Goal: Information Seeking & Learning: Find specific fact

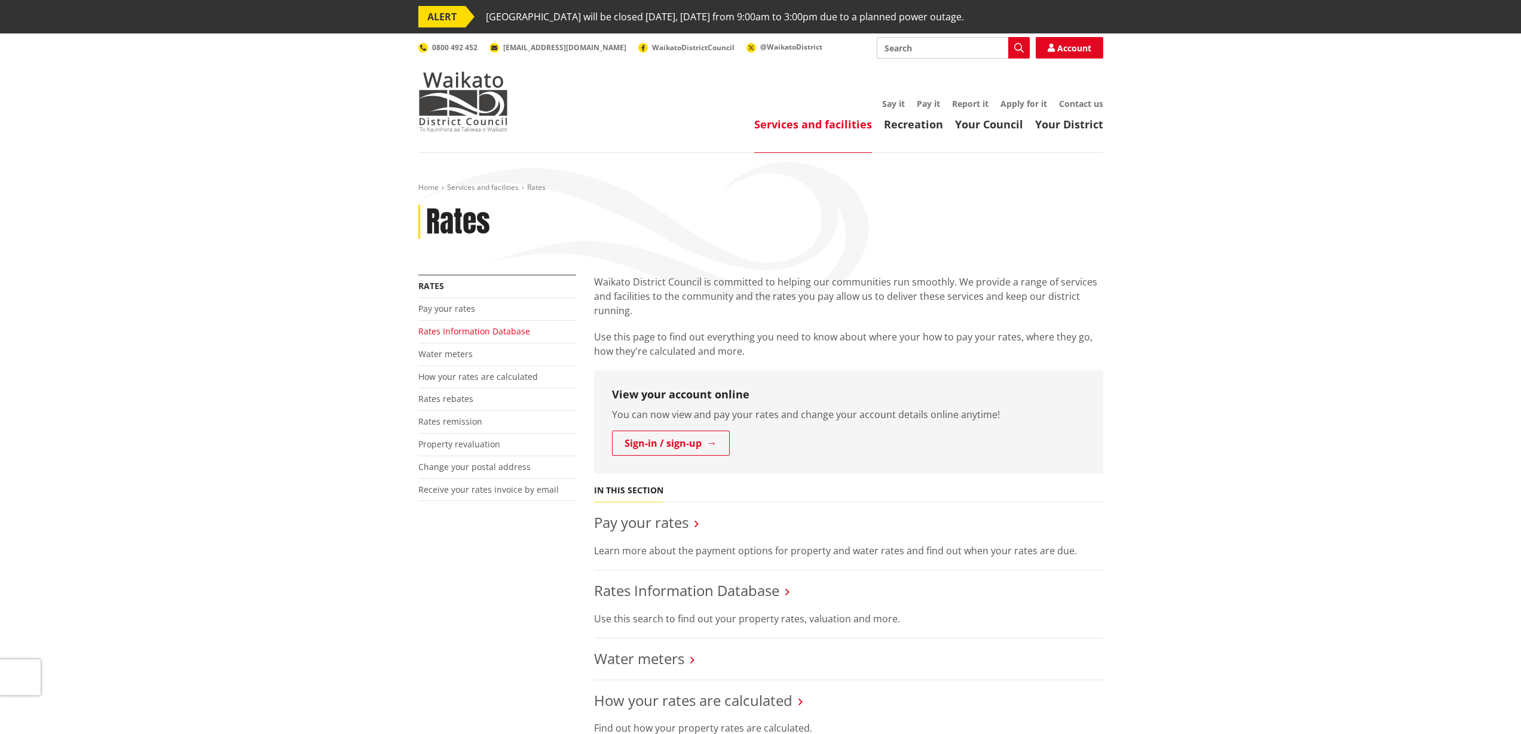
click at [473, 330] on link "Rates Information Database" at bounding box center [474, 331] width 112 height 11
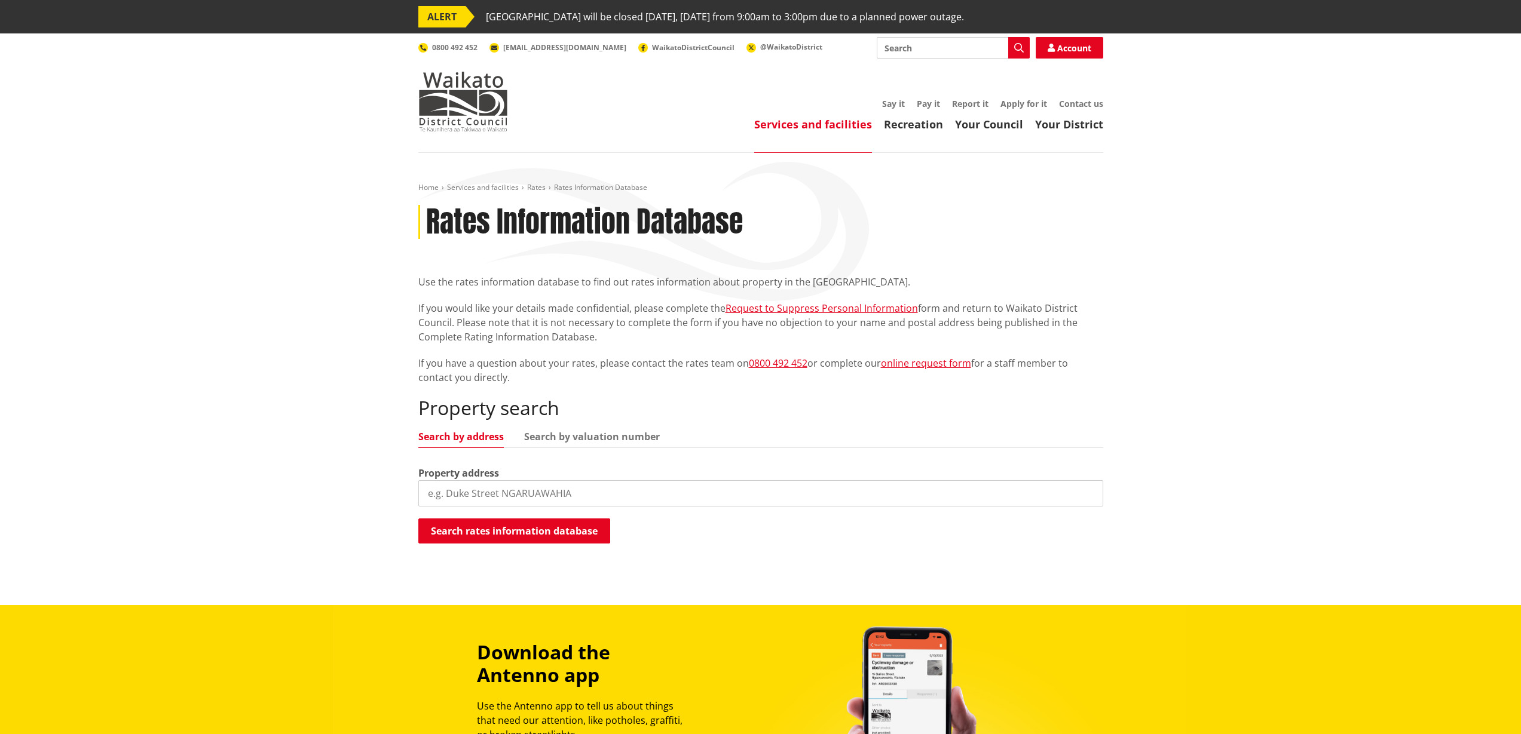
click at [547, 492] on input "search" at bounding box center [760, 493] width 685 height 26
click at [569, 527] on button "Search rates information database" at bounding box center [514, 531] width 192 height 25
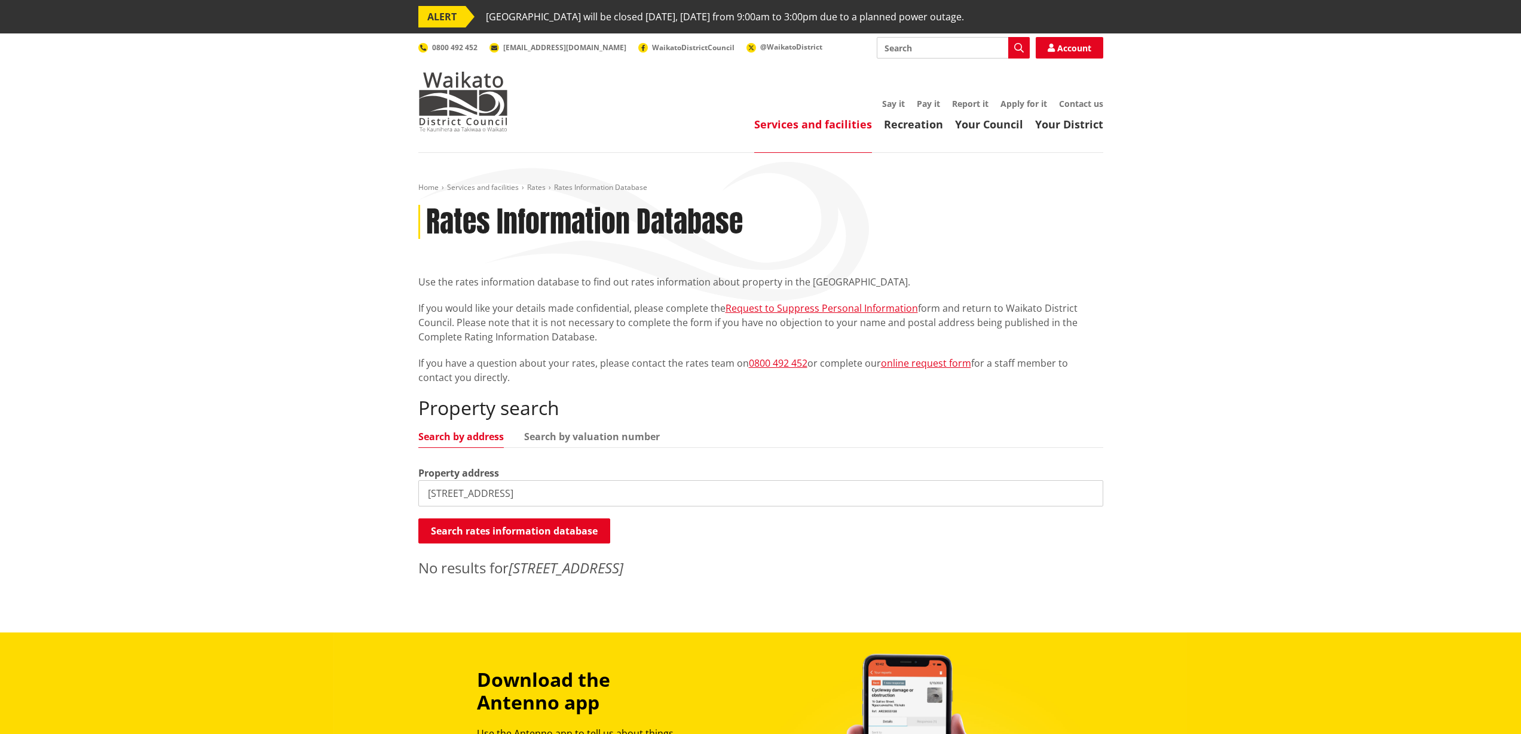
drag, startPoint x: 522, startPoint y: 475, endPoint x: 522, endPoint y: 495, distance: 20.3
click at [521, 476] on div "Property address [STREET_ADDRESS]" at bounding box center [760, 486] width 685 height 41
click at [522, 495] on input "[STREET_ADDRESS]" at bounding box center [760, 493] width 685 height 26
click at [521, 495] on input "[STREET_ADDRESS]" at bounding box center [760, 493] width 685 height 26
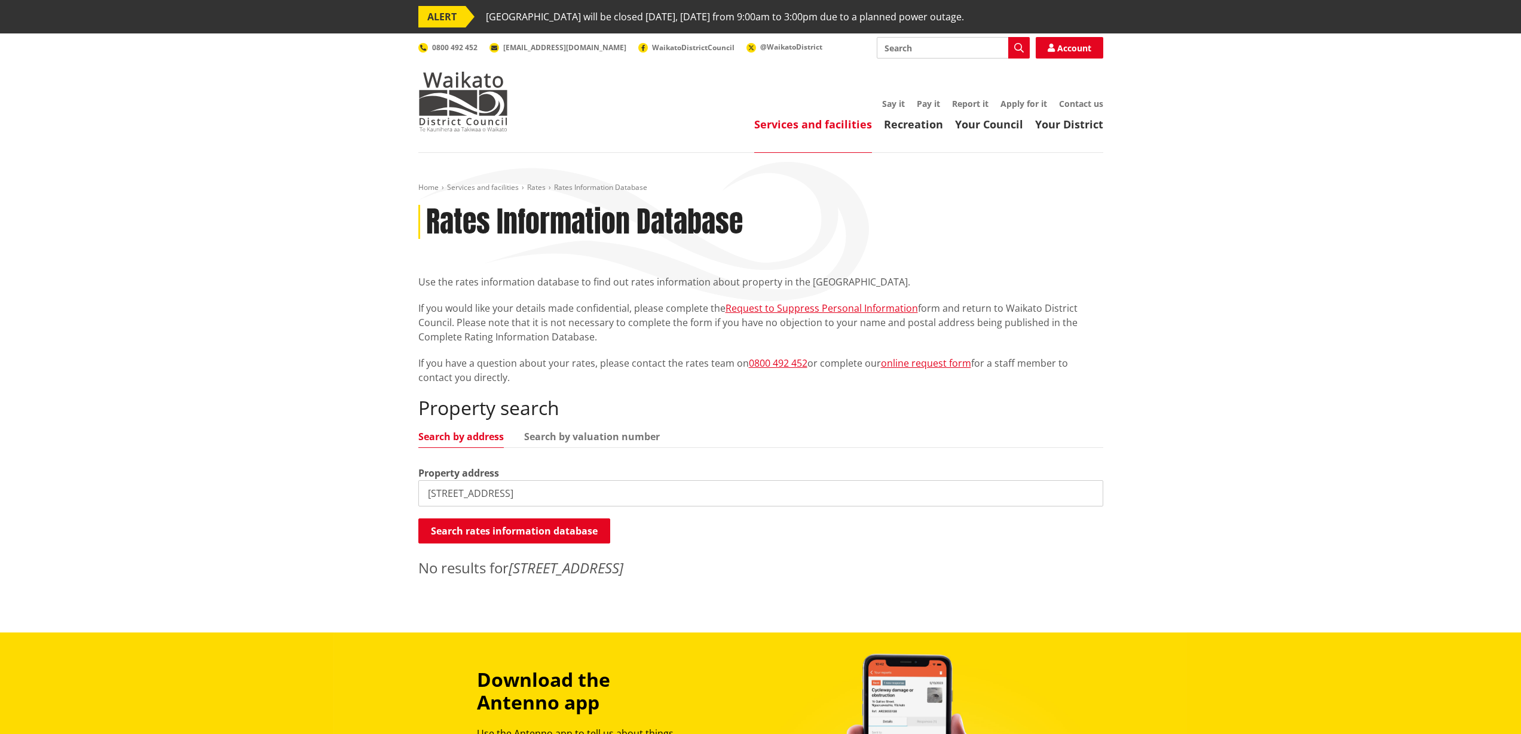
type input "[STREET_ADDRESS]"
click at [571, 528] on button "Search rates information database" at bounding box center [514, 531] width 192 height 25
click at [535, 489] on input "[STREET_ADDRESS]" at bounding box center [760, 493] width 685 height 26
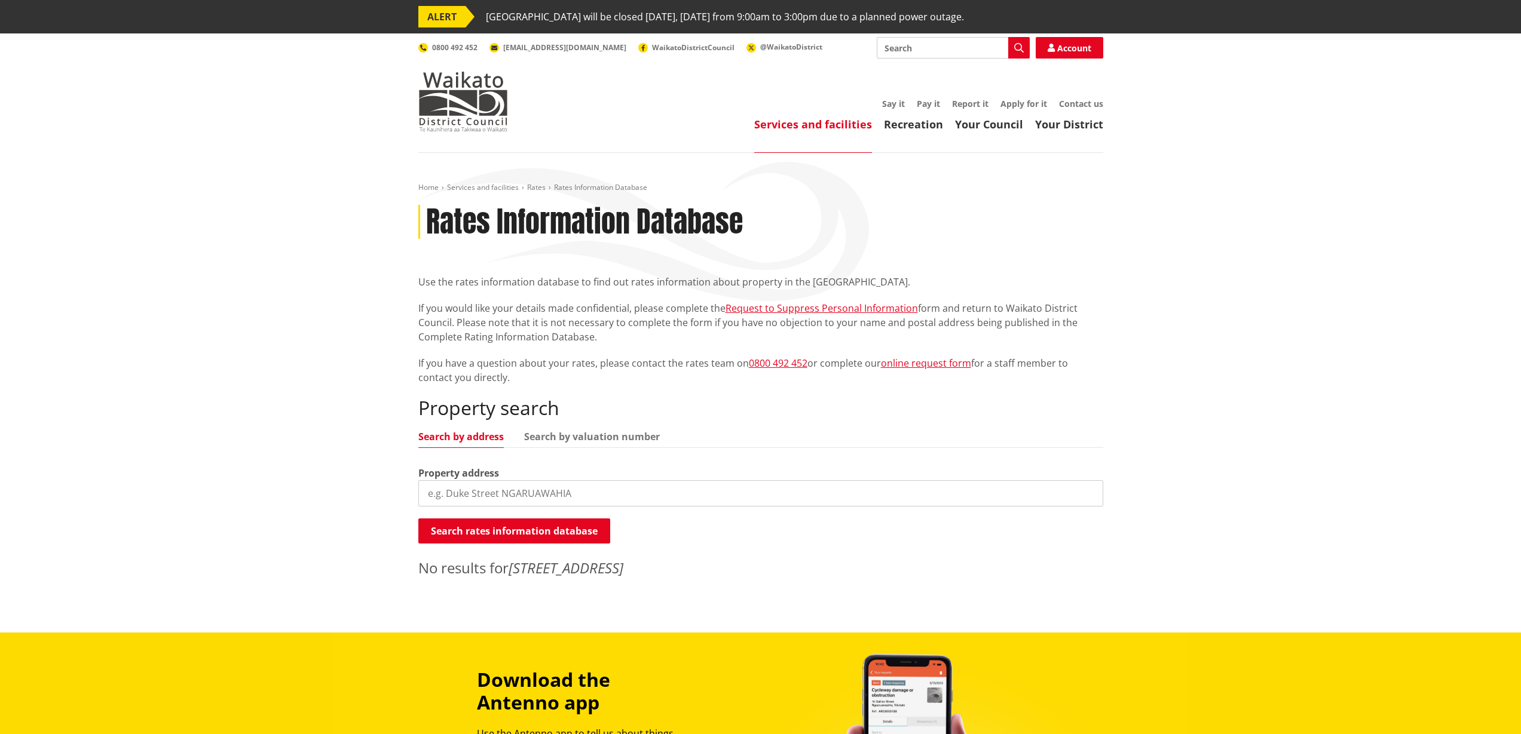
drag, startPoint x: 1250, startPoint y: 480, endPoint x: 1227, endPoint y: 471, distance: 24.8
click at [1250, 480] on div "Home Services and facilities Rates Rates Information Database Rates Information…" at bounding box center [760, 393] width 1521 height 480
click at [485, 436] on link "Search by address" at bounding box center [460, 437] width 85 height 10
click at [679, 497] on input "search" at bounding box center [760, 493] width 685 height 26
click at [513, 489] on input "[GEOGRAPHIC_DATA]" at bounding box center [760, 493] width 685 height 26
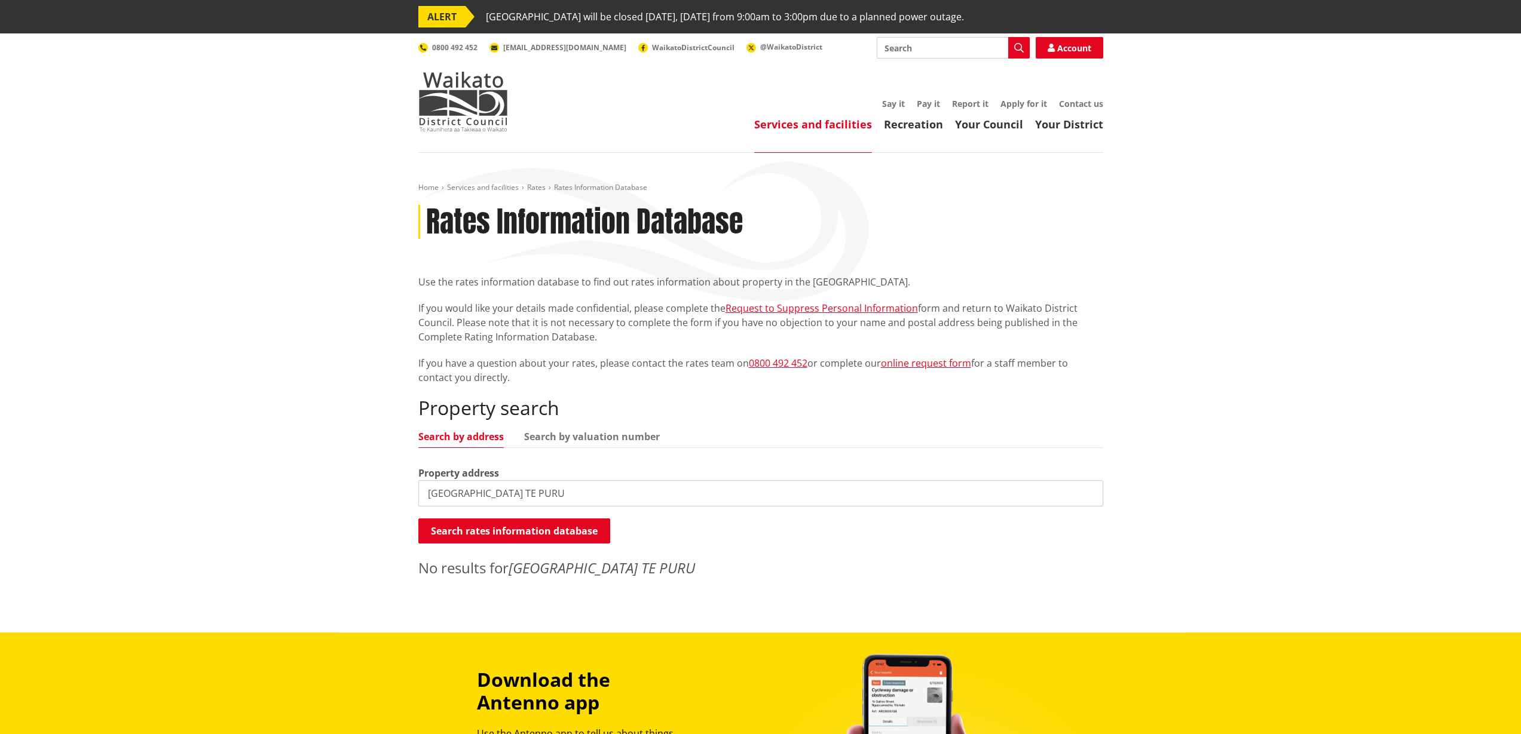
drag, startPoint x: 501, startPoint y: 490, endPoint x: 289, endPoint y: 486, distance: 212.2
click at [289, 486] on div "Home Services and facilities Rates Rates Information Database Rates Information…" at bounding box center [760, 393] width 1521 height 480
click at [471, 486] on input "TE PURU" at bounding box center [760, 493] width 685 height 26
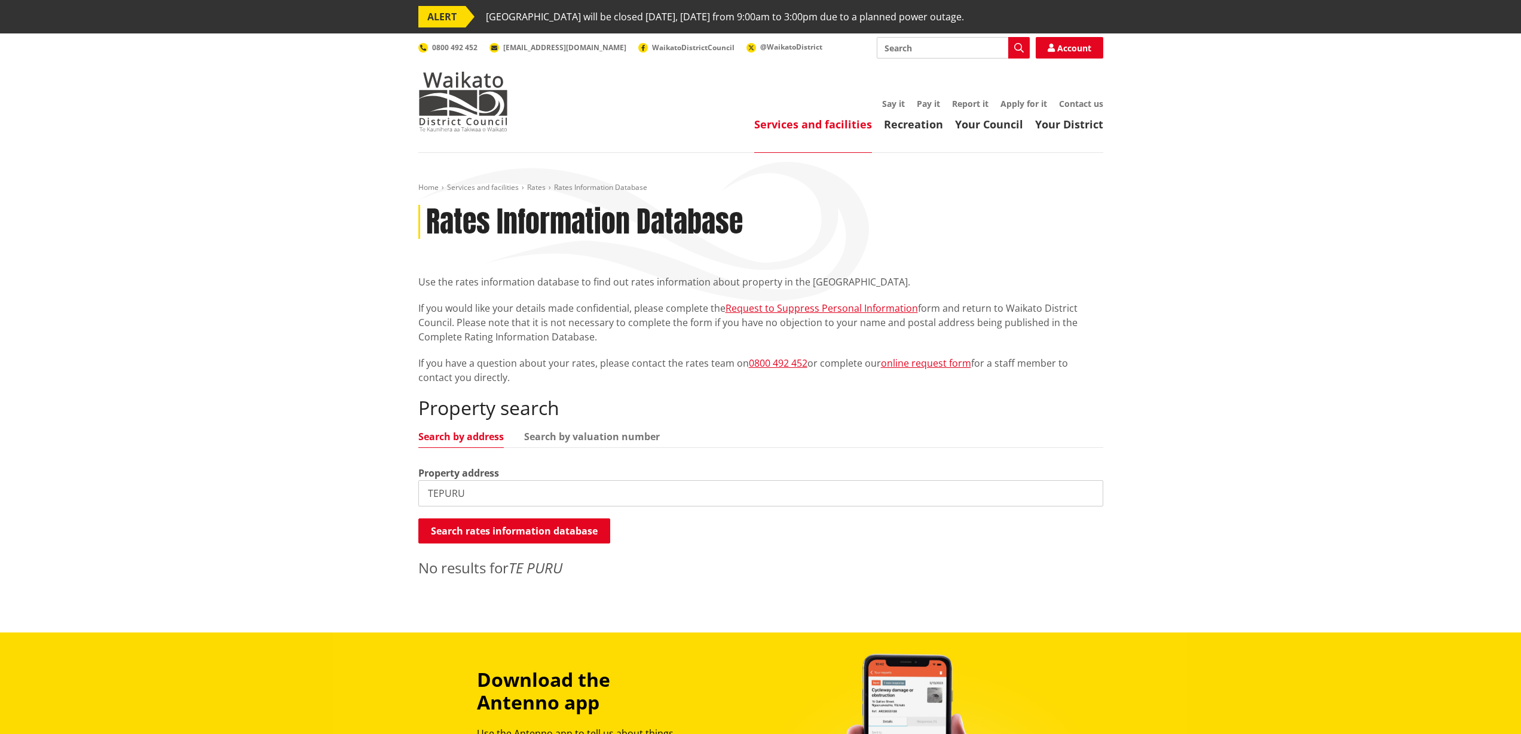
type input "TEPURU"
click at [492, 488] on input "TEPURU" at bounding box center [760, 493] width 685 height 26
click at [1060, 560] on p "No results for TEPURU" at bounding box center [760, 569] width 685 height 22
